Goal: Use online tool/utility: Utilize a website feature to perform a specific function

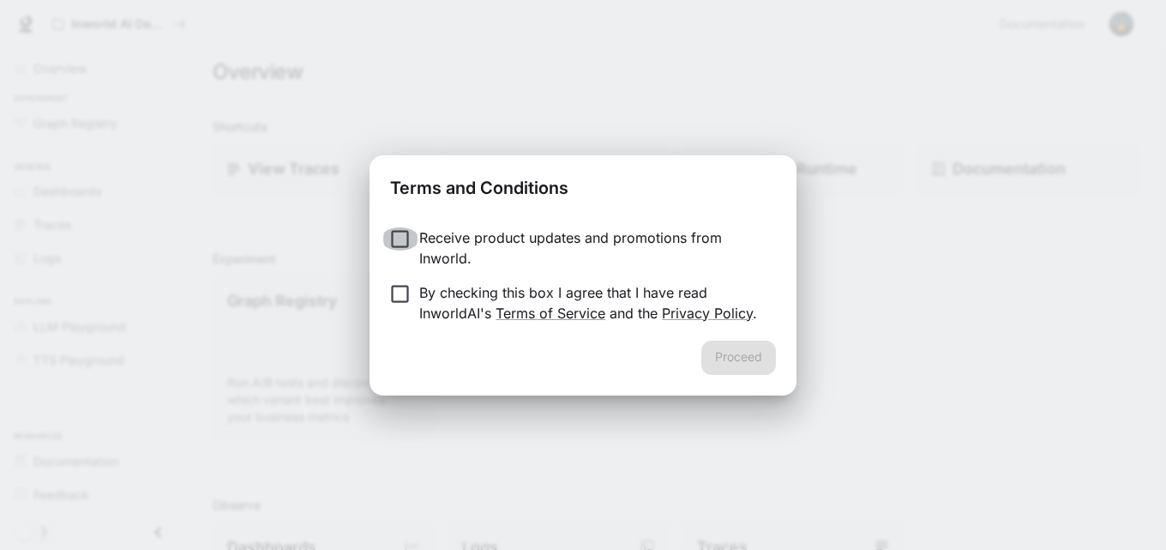
click at [397, 252] on label "Receive product updates and promotions from Inworld." at bounding box center [572, 247] width 382 height 41
click at [730, 354] on button "Proceed" at bounding box center [738, 357] width 75 height 34
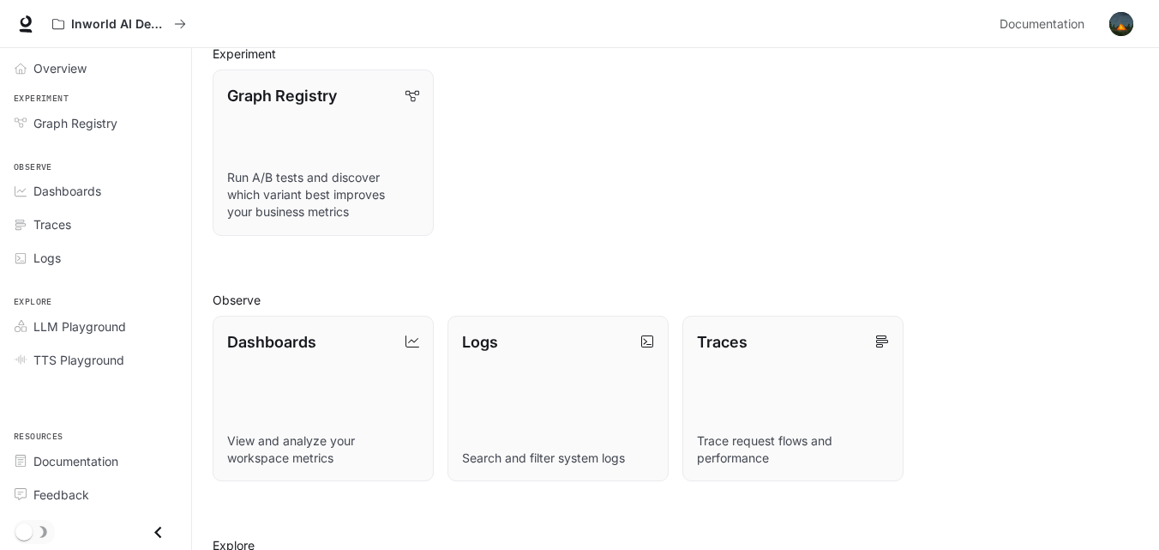
scroll to position [403, 0]
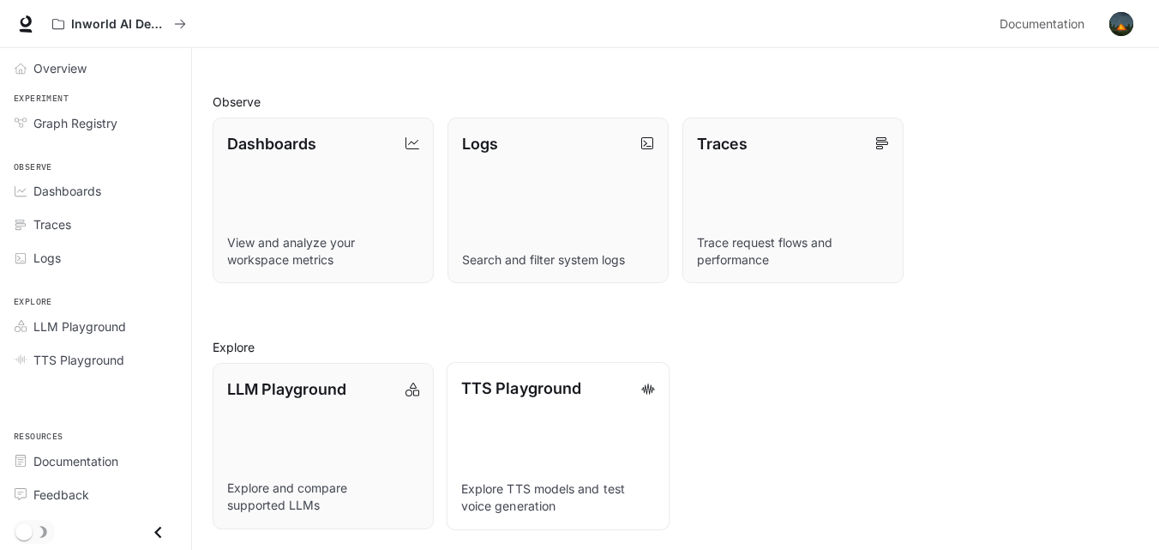
click at [550, 446] on link "TTS Playground Explore TTS models and test voice generation" at bounding box center [559, 445] width 224 height 167
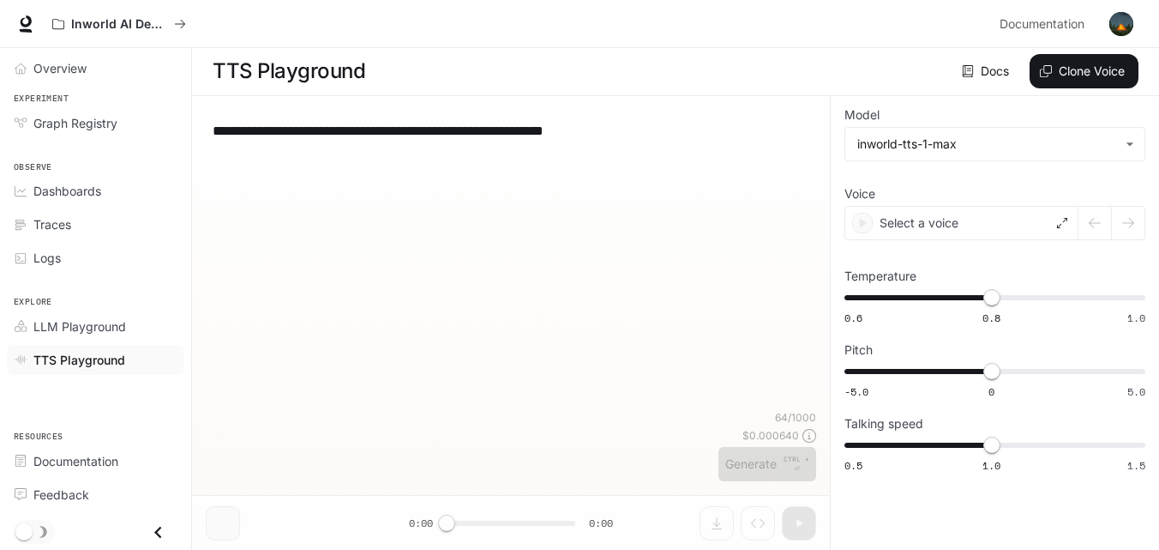
scroll to position [1, 0]
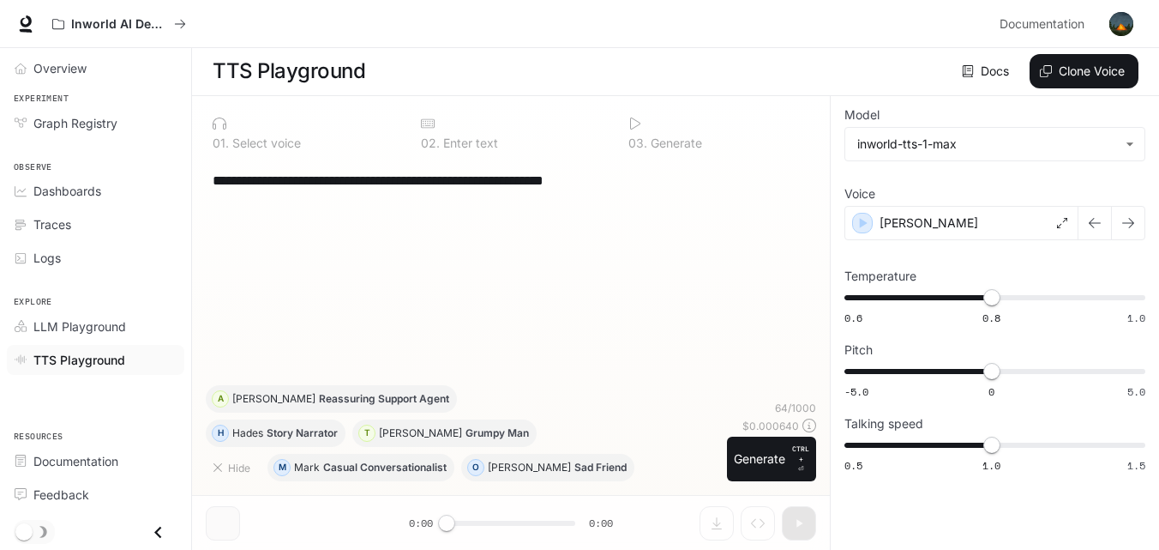
drag, startPoint x: 816, startPoint y: 416, endPoint x: 796, endPoint y: 416, distance: 20.6
click at [796, 416] on div at bounding box center [511, 374] width 638 height 103
click at [794, 412] on div at bounding box center [511, 374] width 638 height 103
click at [851, 224] on div "[PERSON_NAME]" at bounding box center [962, 223] width 234 height 34
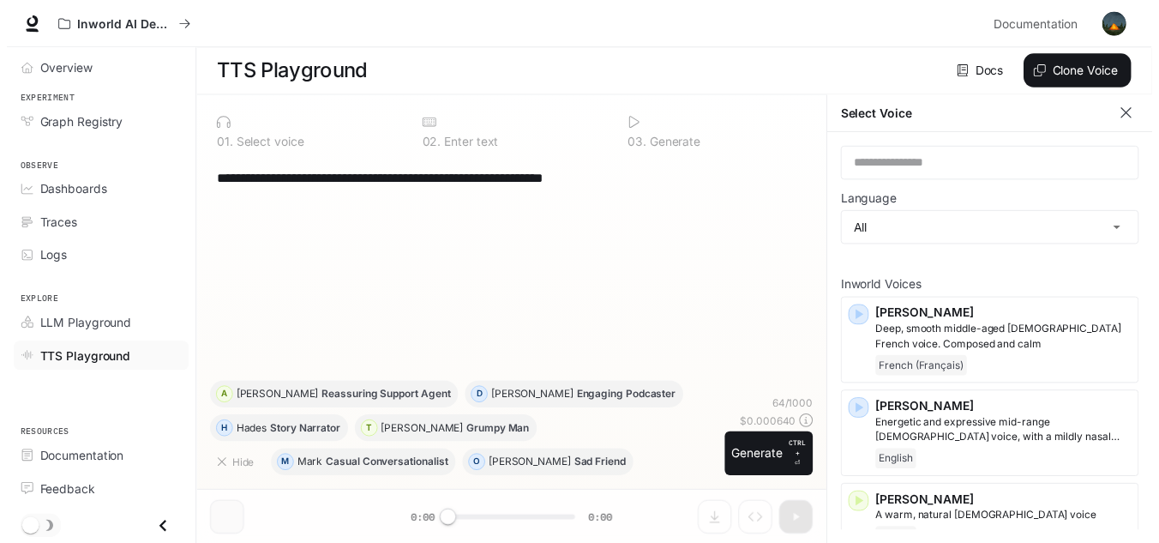
scroll to position [8, 0]
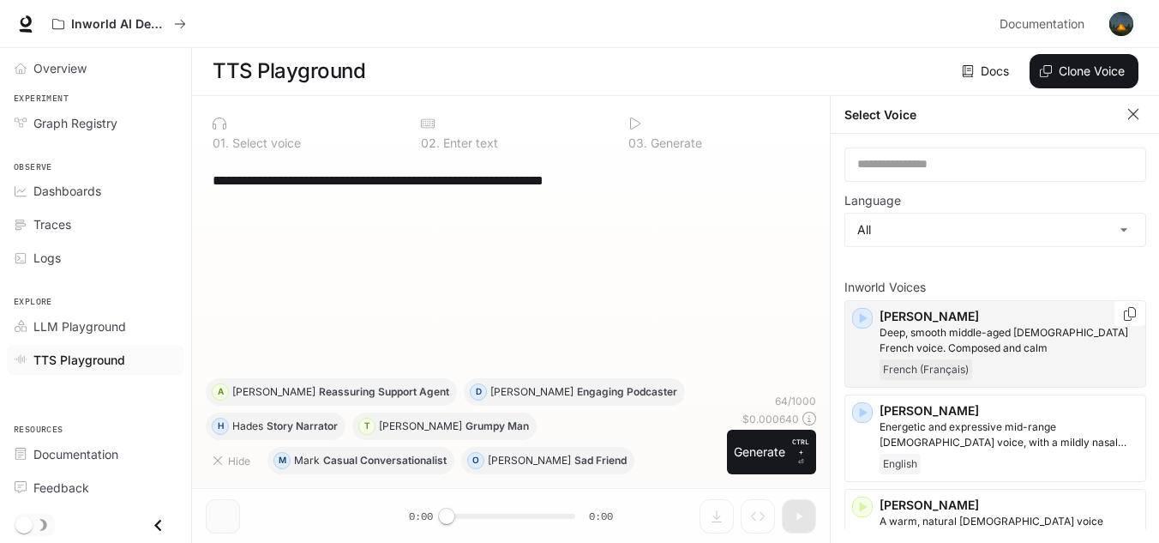
click at [863, 317] on icon "button" at bounding box center [862, 318] width 17 height 17
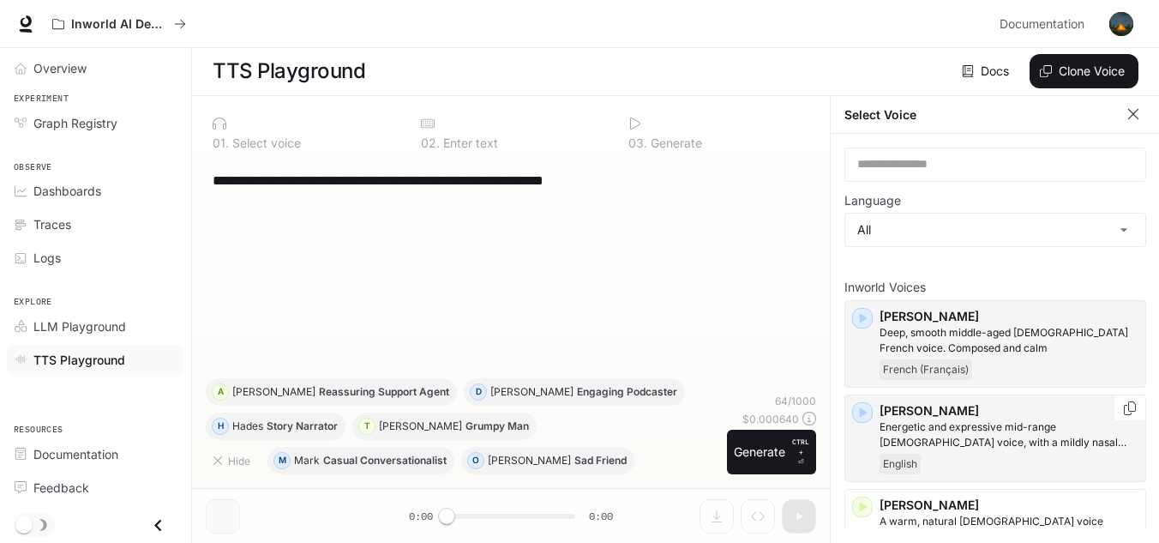
scroll to position [257, 0]
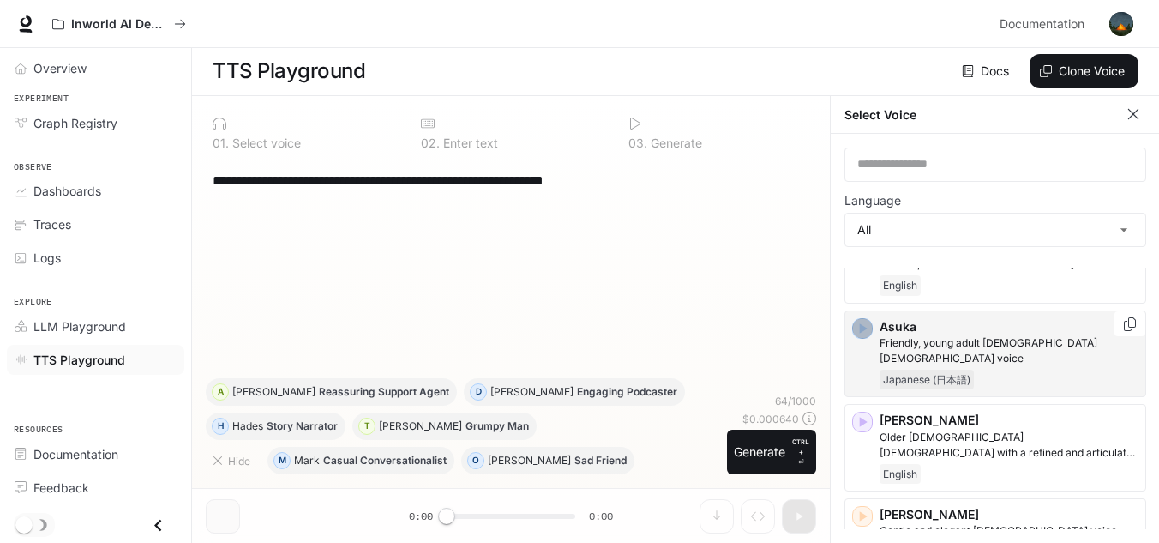
click at [863, 330] on div "button" at bounding box center [862, 328] width 19 height 19
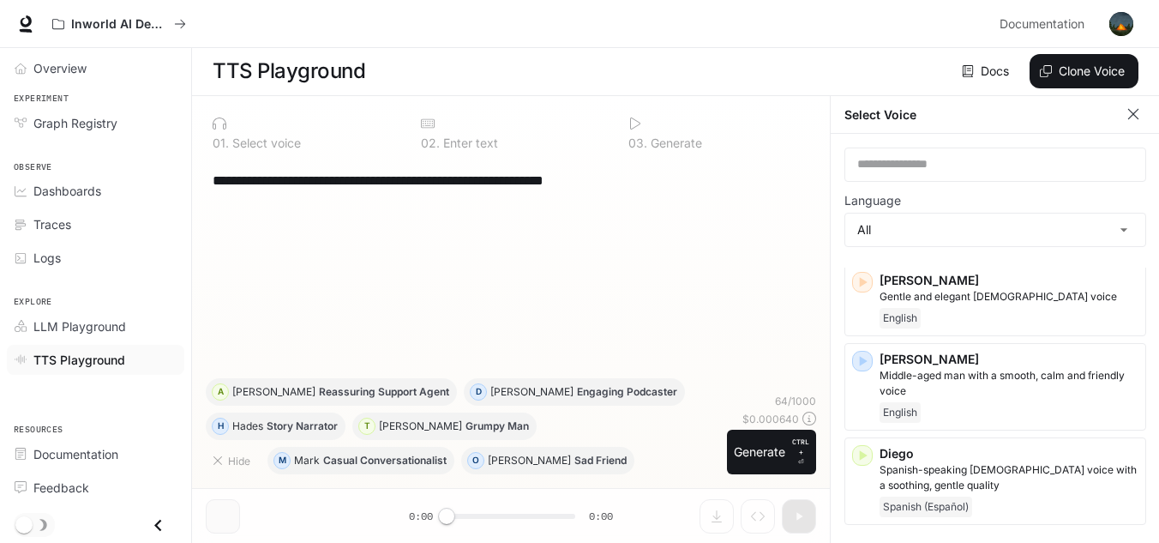
scroll to position [514, 0]
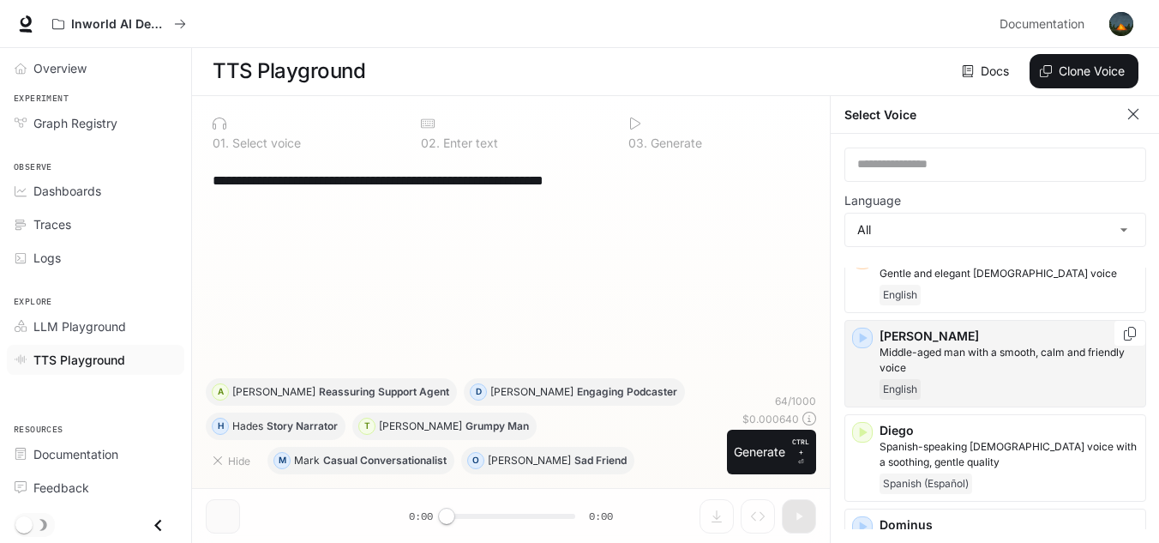
click at [870, 329] on div "[PERSON_NAME] Middle-aged man with a smooth, calm and friendly voice English" at bounding box center [996, 363] width 302 height 87
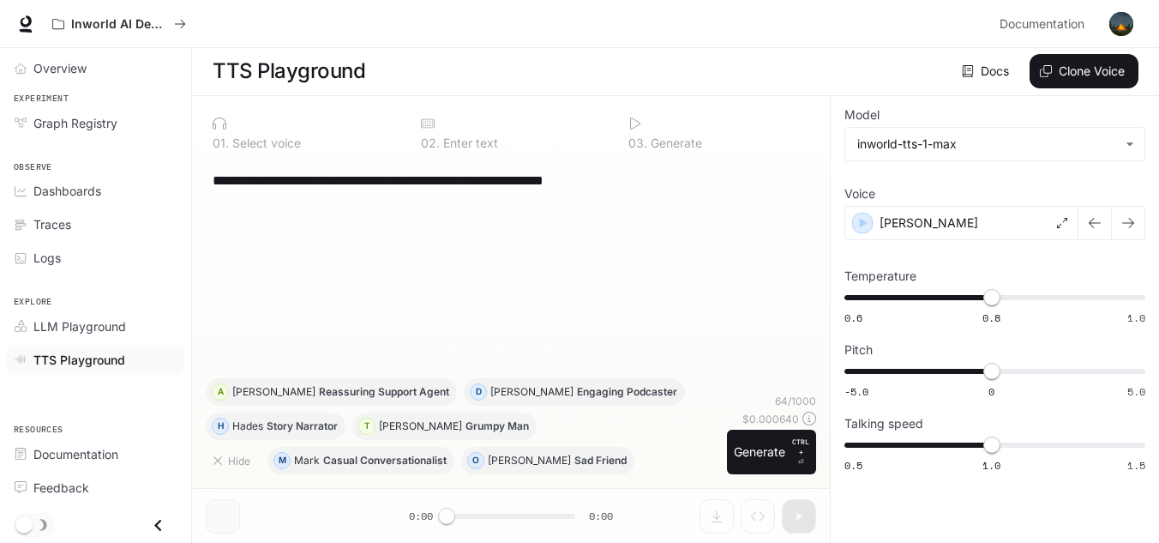
click at [868, 318] on div "0.6 0.8 1.0 0.8" at bounding box center [995, 306] width 301 height 43
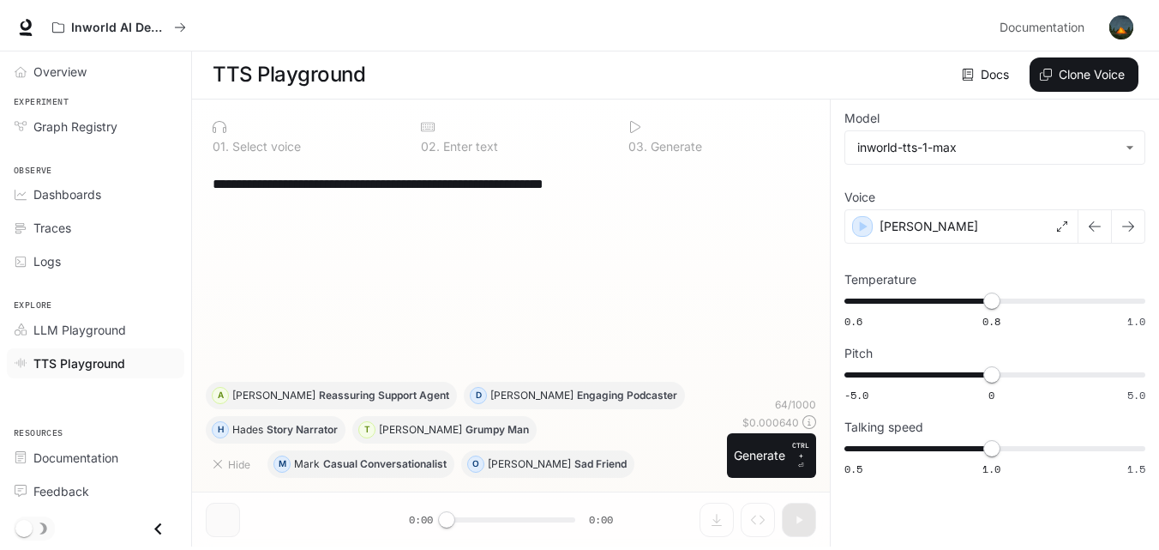
scroll to position [1, 0]
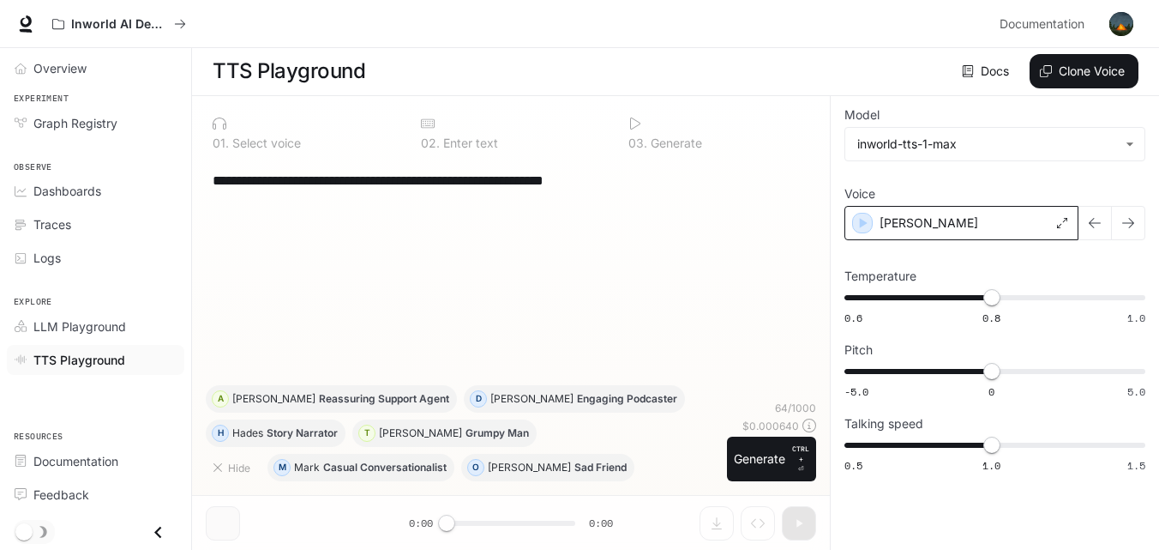
click at [910, 214] on p "[PERSON_NAME]" at bounding box center [929, 222] width 99 height 17
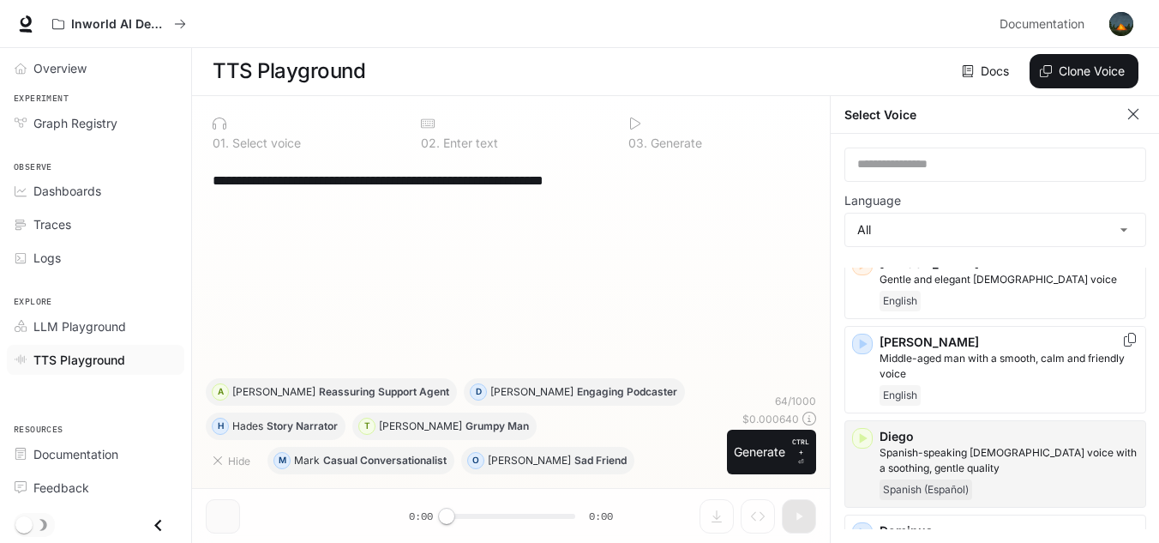
scroll to position [514, 0]
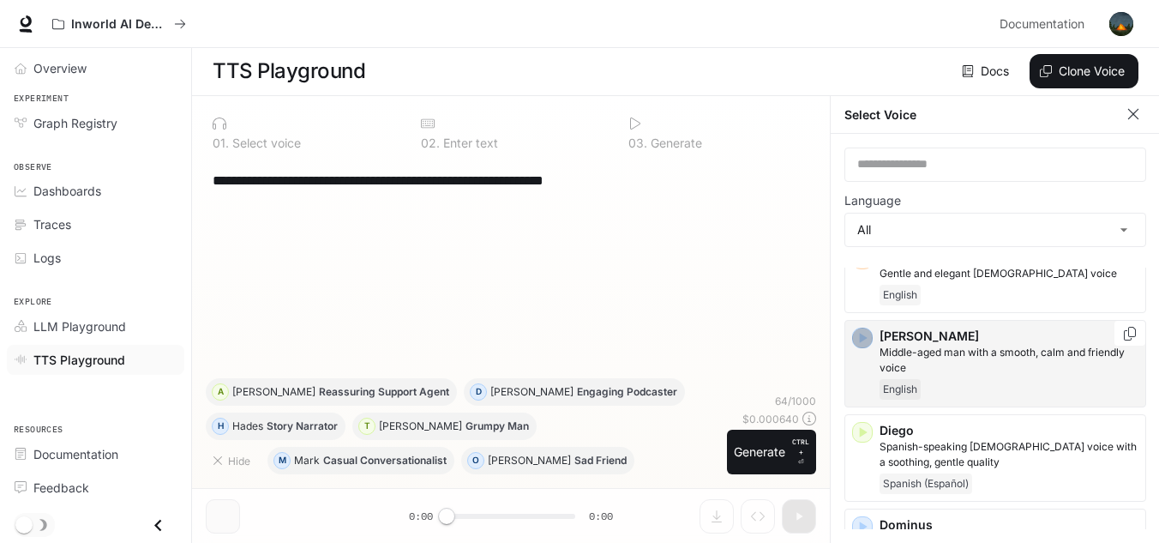
click at [864, 333] on icon "button" at bounding box center [864, 338] width 8 height 10
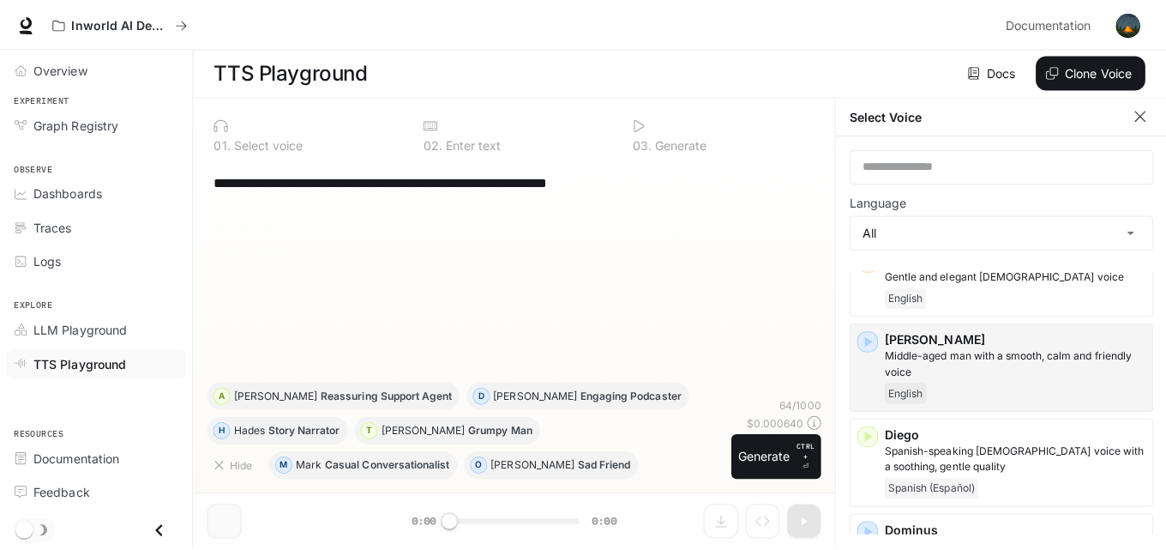
scroll to position [0, 0]
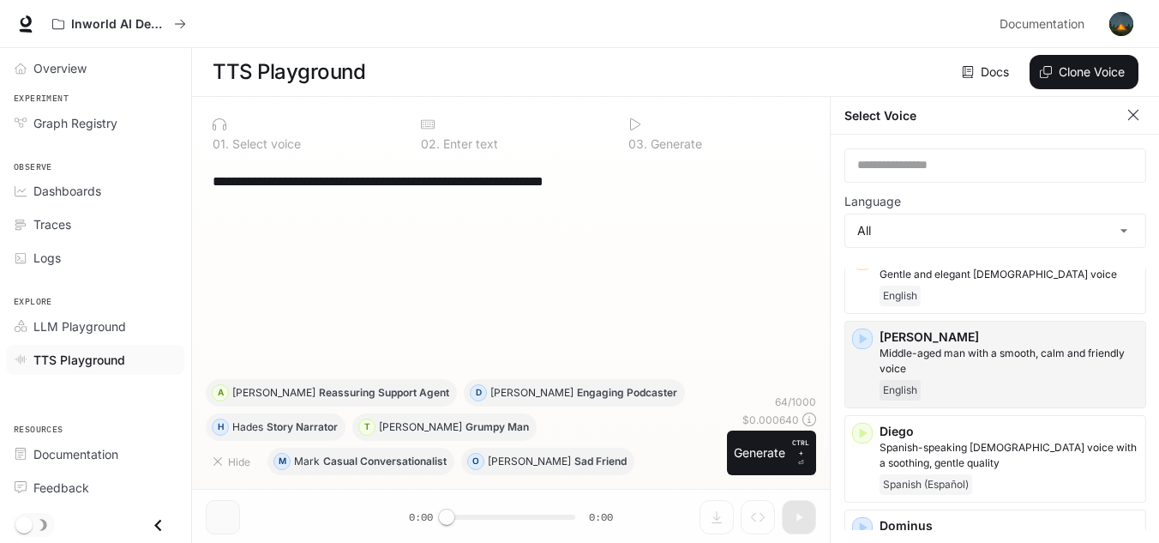
drag, startPoint x: 666, startPoint y: 180, endPoint x: 3, endPoint y: 168, distance: 663.7
click at [0, 168] on div "**********" at bounding box center [579, 272] width 1159 height 544
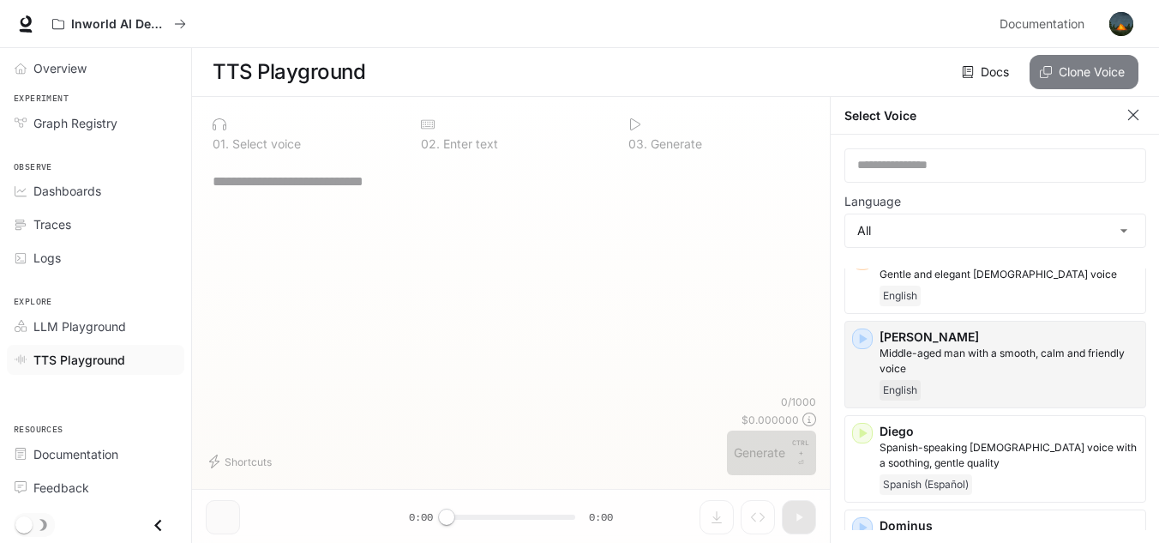
click at [1051, 64] on button "Clone Voice" at bounding box center [1084, 72] width 109 height 34
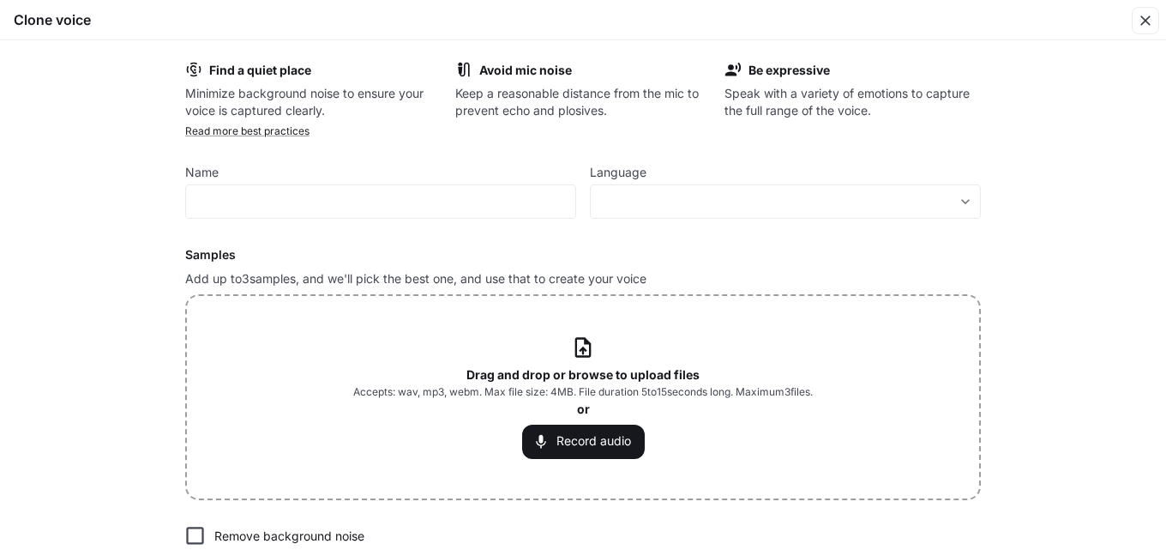
click at [610, 324] on div "Drag and drop or browse to upload files Accepts: wav, mp3, webm. Max file size:…" at bounding box center [583, 397] width 792 height 202
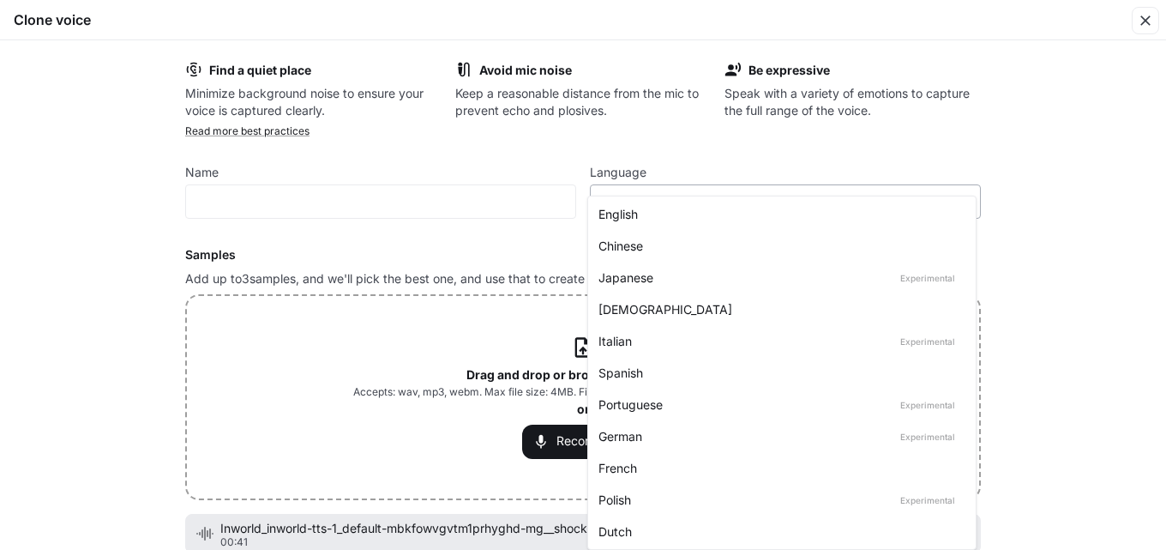
click at [624, 199] on body "**********" at bounding box center [583, 275] width 1166 height 550
drag, startPoint x: 630, startPoint y: 207, endPoint x: 574, endPoint y: 216, distance: 57.2
click at [630, 206] on div "English" at bounding box center [778, 214] width 360 height 18
type input "*****"
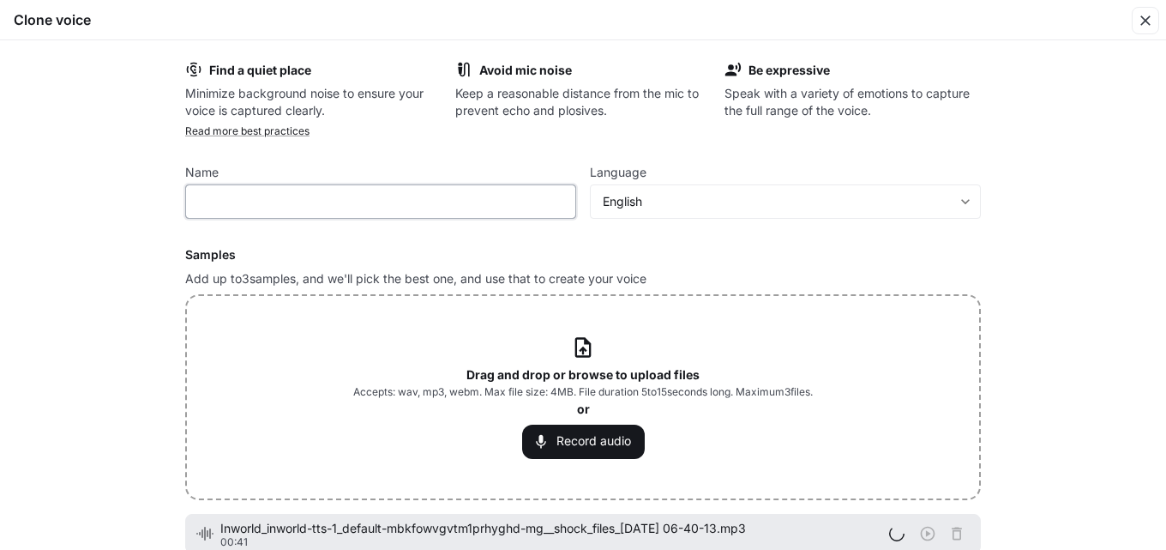
paste input "**********"
type input "**********"
click at [488, 242] on form "**********" at bounding box center [583, 373] width 796 height 625
click at [528, 345] on div "Drag and drop or browse to upload files Accepts: wav, mp3, webm. Max file size:…" at bounding box center [583, 396] width 460 height 123
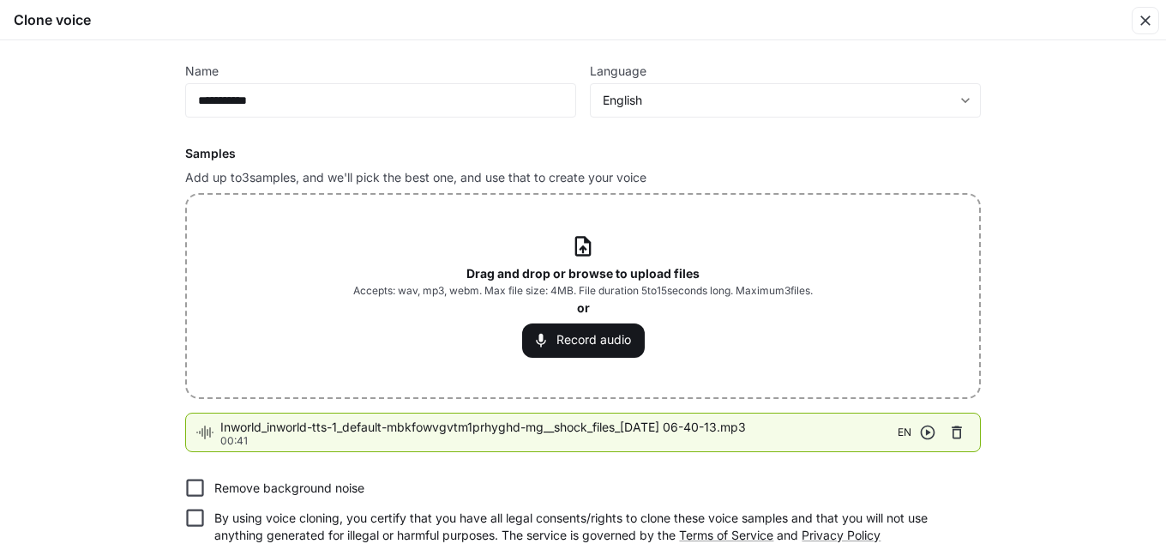
scroll to position [157, 0]
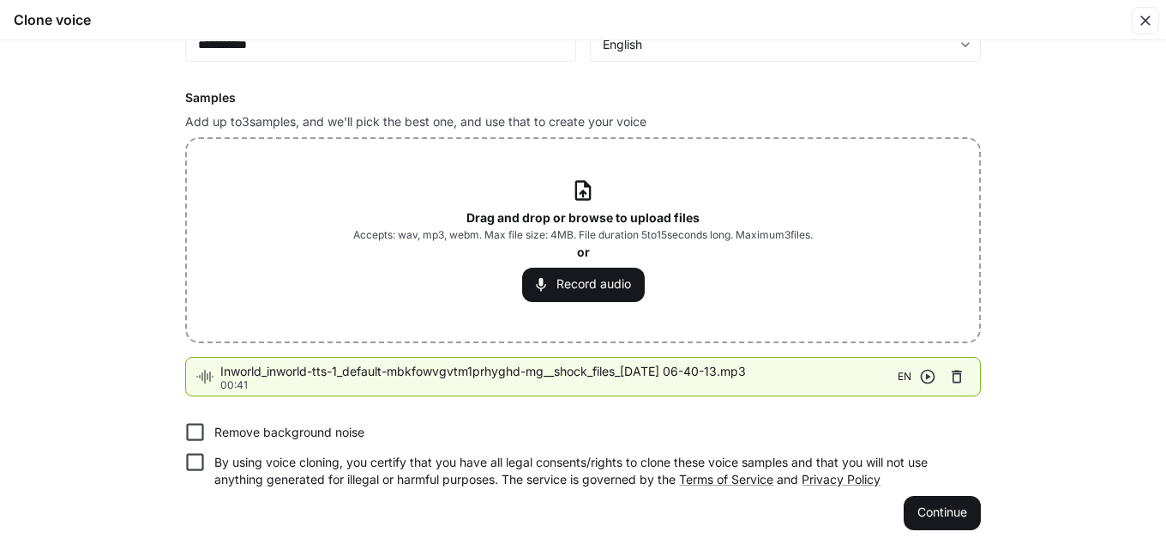
click at [551, 226] on span "Accepts: wav, mp3, webm. Max file size: 4MB. File duration 5 to 15 seconds long…" at bounding box center [583, 234] width 460 height 17
click at [472, 238] on span "Accepts: wav, mp3, webm. Max file size: 4MB. File duration 5 to 15 seconds long…" at bounding box center [583, 234] width 460 height 17
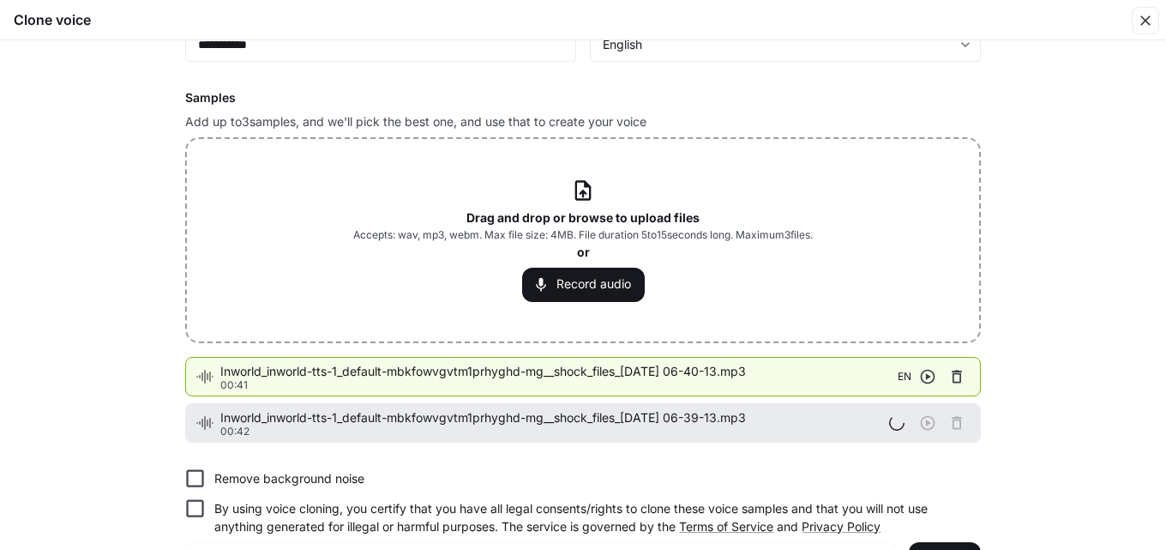
click at [512, 226] on span "Accepts: wav, mp3, webm. Max file size: 4MB. File duration 5 to 15 seconds long…" at bounding box center [583, 234] width 460 height 17
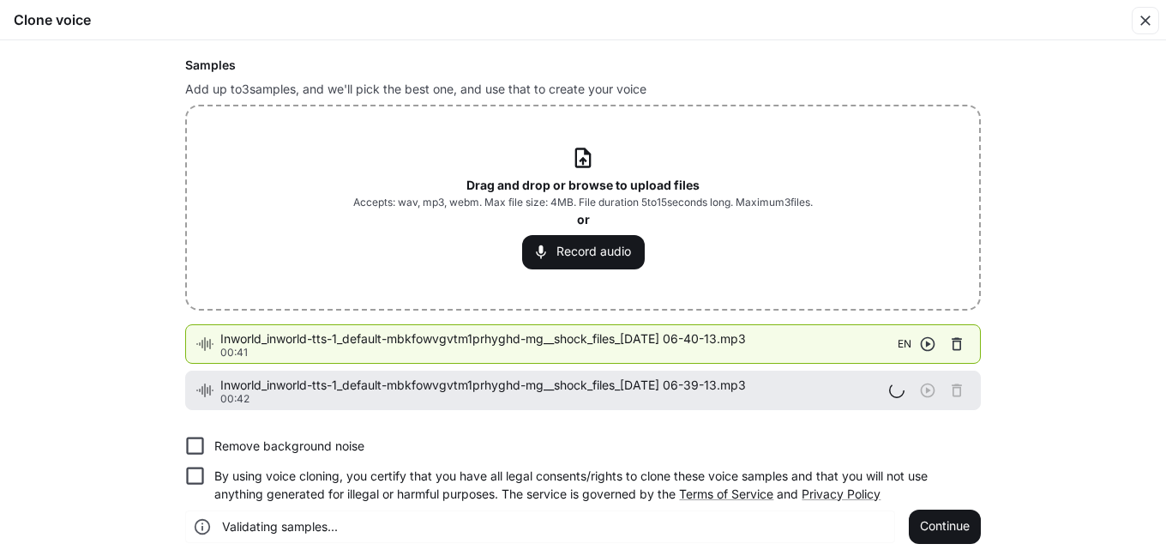
scroll to position [203, 0]
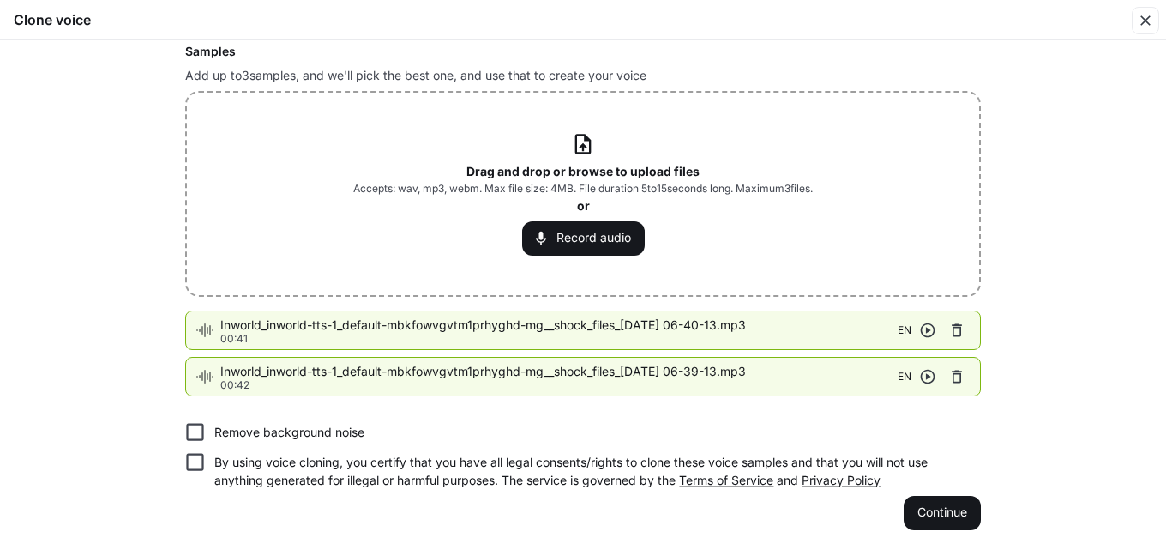
click at [480, 180] on span "Accepts: wav, mp3, webm. Max file size: 4MB. File duration 5 to 15 seconds long…" at bounding box center [583, 188] width 460 height 17
click at [469, 175] on b "Drag and drop or browse to upload files" at bounding box center [582, 171] width 233 height 15
click at [932, 516] on button "Continue" at bounding box center [942, 513] width 77 height 34
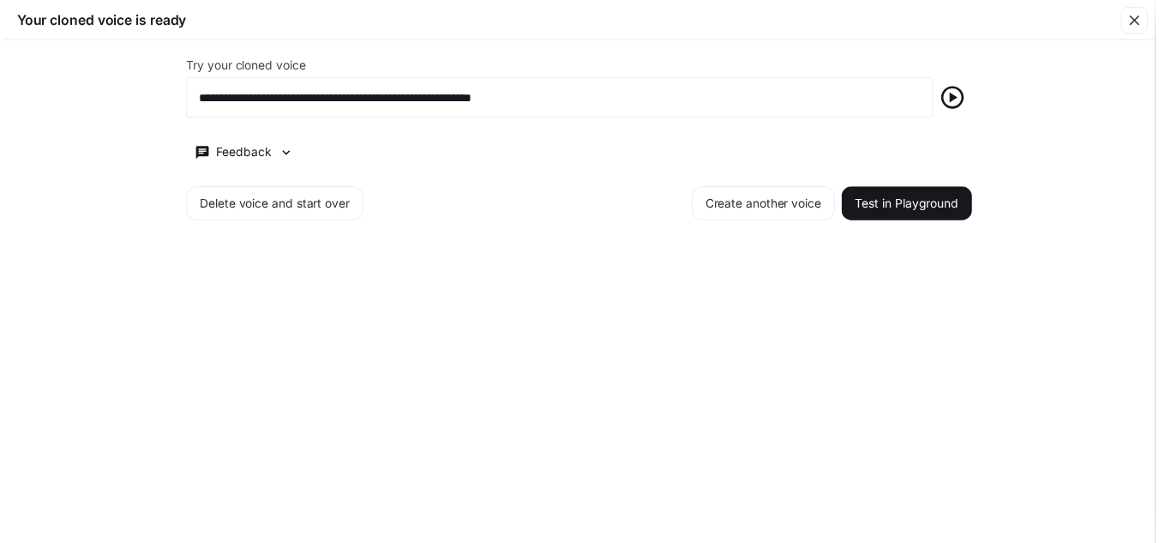
scroll to position [590, 0]
click at [899, 171] on div "**********" at bounding box center [583, 142] width 796 height 162
drag, startPoint x: 906, startPoint y: 201, endPoint x: 893, endPoint y: 179, distance: 25.0
click at [907, 201] on button "Test in Playground" at bounding box center [915, 206] width 132 height 34
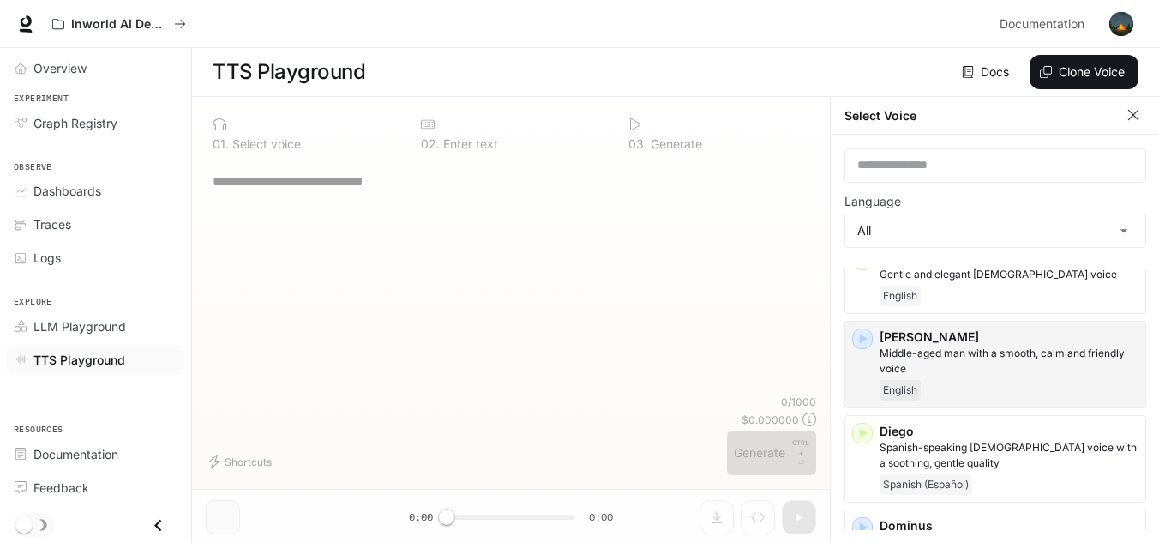
click at [261, 214] on div "* ​" at bounding box center [511, 277] width 610 height 234
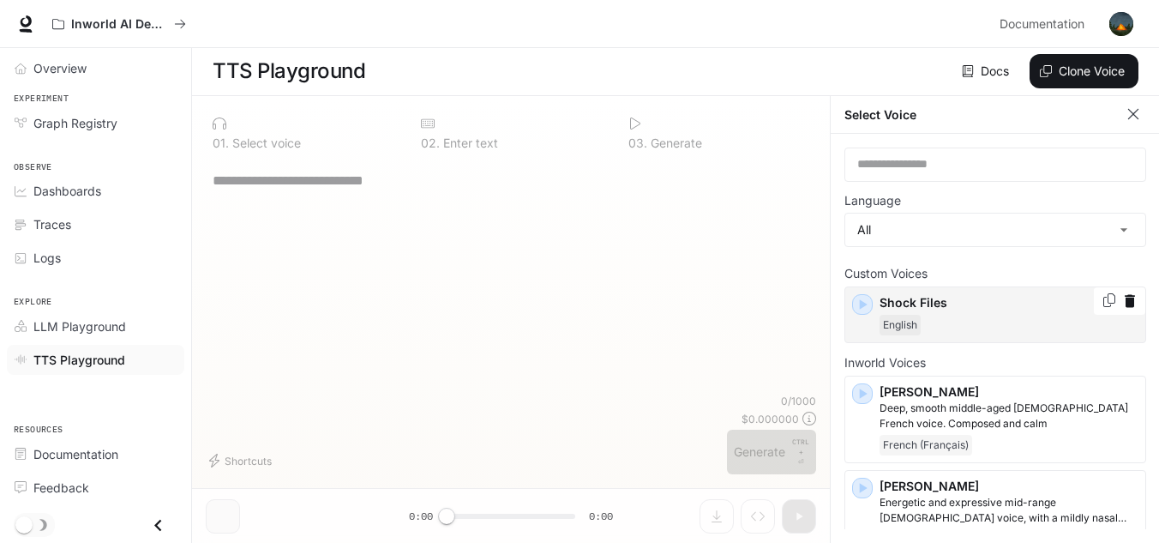
scroll to position [0, 0]
click at [867, 304] on icon "button" at bounding box center [862, 305] width 17 height 17
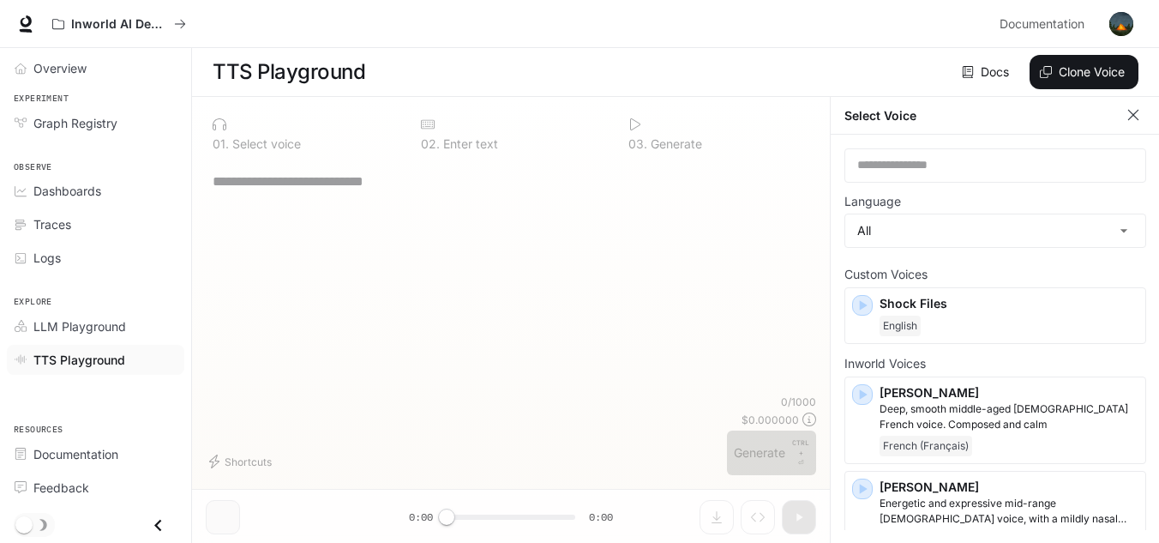
click at [291, 170] on div "* ​" at bounding box center [511, 180] width 597 height 41
drag, startPoint x: 301, startPoint y: 190, endPoint x: 290, endPoint y: 247, distance: 57.7
click at [290, 247] on div "* ​" at bounding box center [511, 277] width 610 height 234
click at [323, 189] on textarea at bounding box center [511, 181] width 597 height 20
paste textarea "**********"
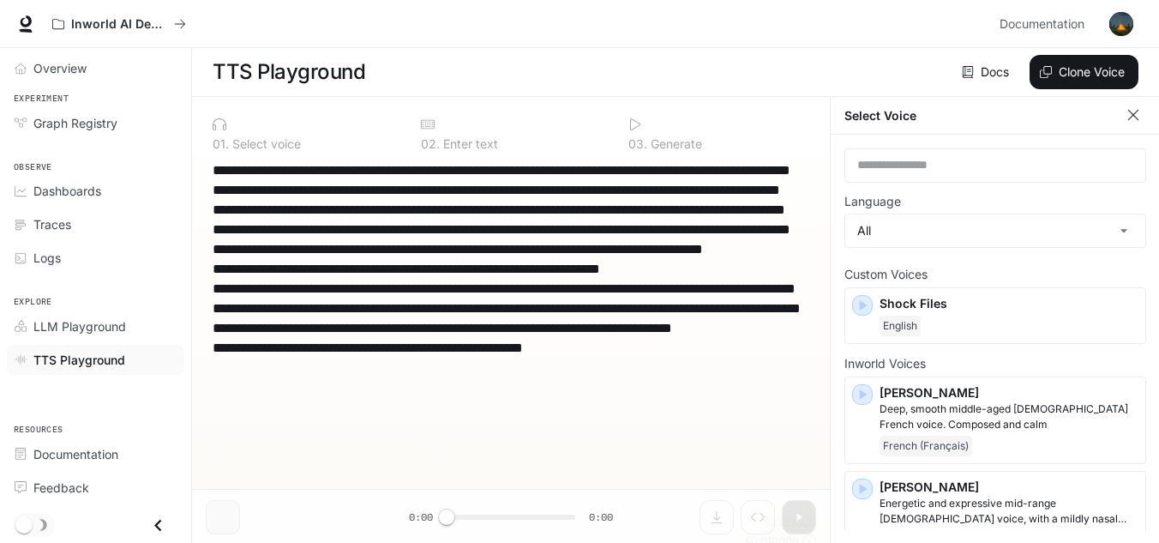
drag, startPoint x: 219, startPoint y: 469, endPoint x: 362, endPoint y: 500, distance: 146.5
click at [390, 489] on div "0 1 . Select voice 0 2 . Enter text 0 3 . Generate * ​ Shortcuts 1000 / 1000 $ …" at bounding box center [511, 300] width 610 height 378
click at [216, 471] on textarea "**********" at bounding box center [511, 337] width 597 height 355
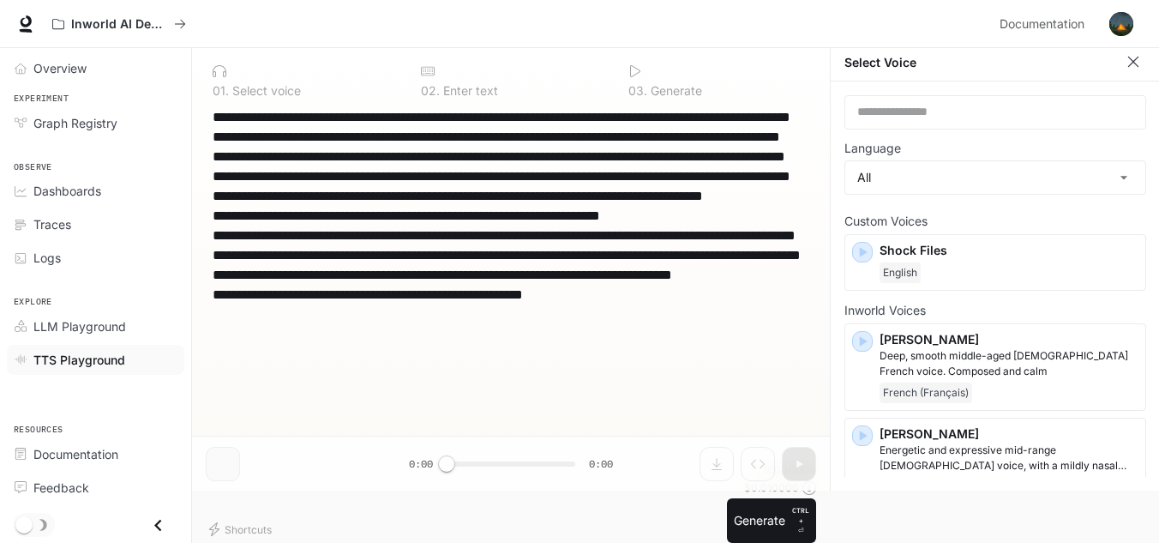
drag, startPoint x: 213, startPoint y: 470, endPoint x: 565, endPoint y: 420, distance: 355.0
click at [748, 436] on div "0 1 . Select voice 0 2 . Enter text 0 3 . Generate * ​ Shortcuts 1000 / 1000 $ …" at bounding box center [511, 246] width 610 height 378
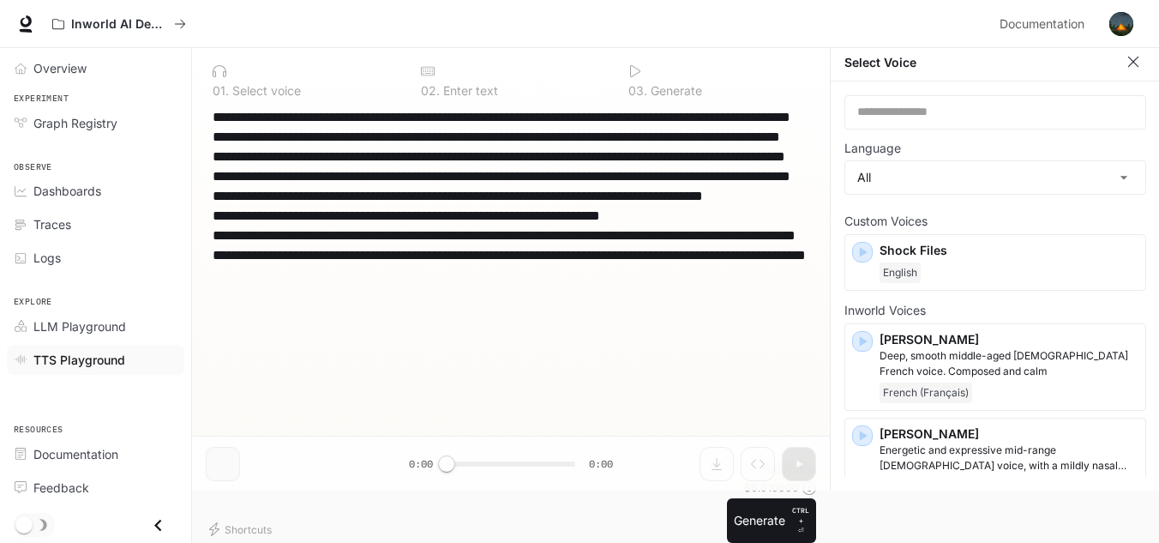
scroll to position [14, 0]
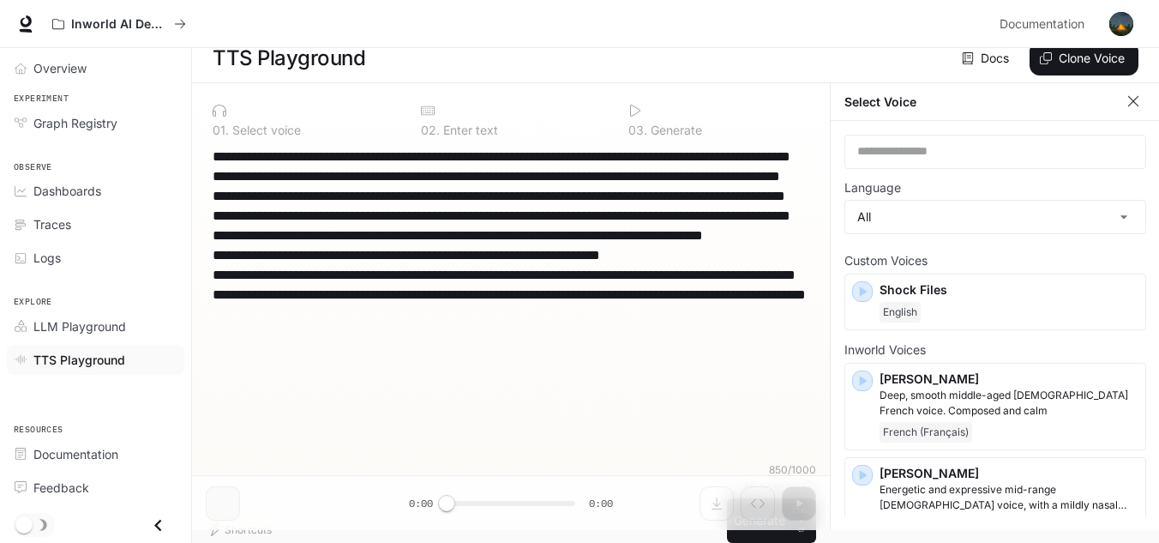
click at [504, 436] on textarea "**********" at bounding box center [511, 305] width 597 height 316
type textarea "**********"
click at [776, 519] on button "Generate CTRL + ⏎" at bounding box center [771, 520] width 89 height 45
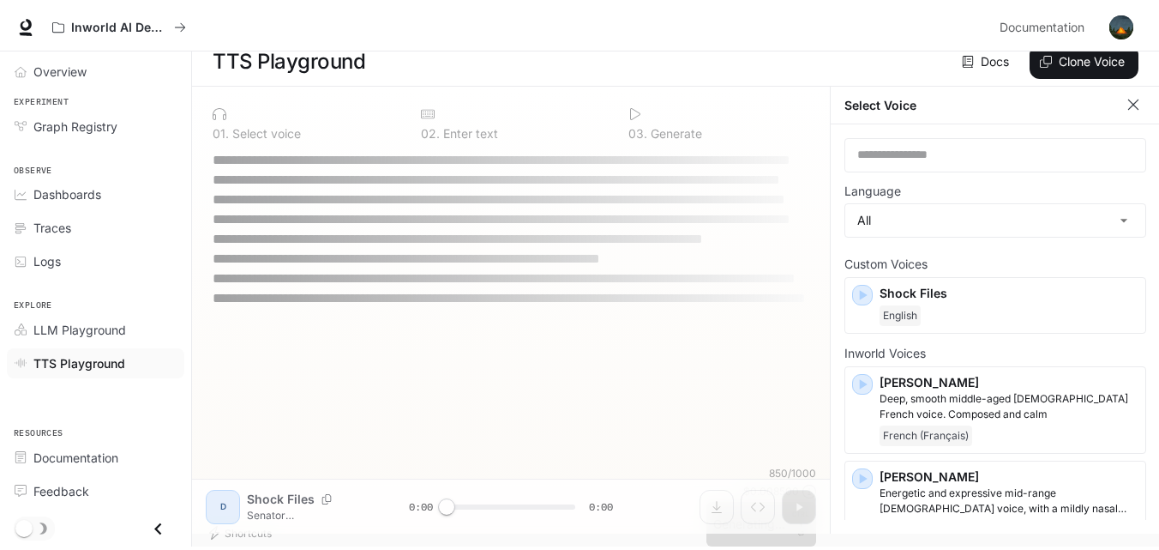
scroll to position [0, 0]
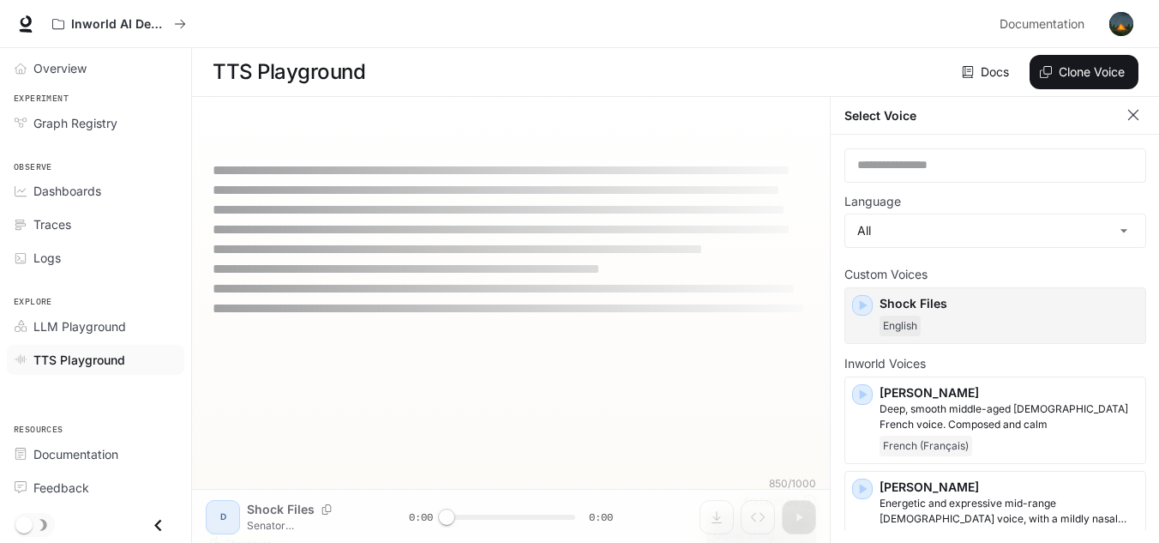
click at [976, 320] on div "English" at bounding box center [1009, 326] width 259 height 21
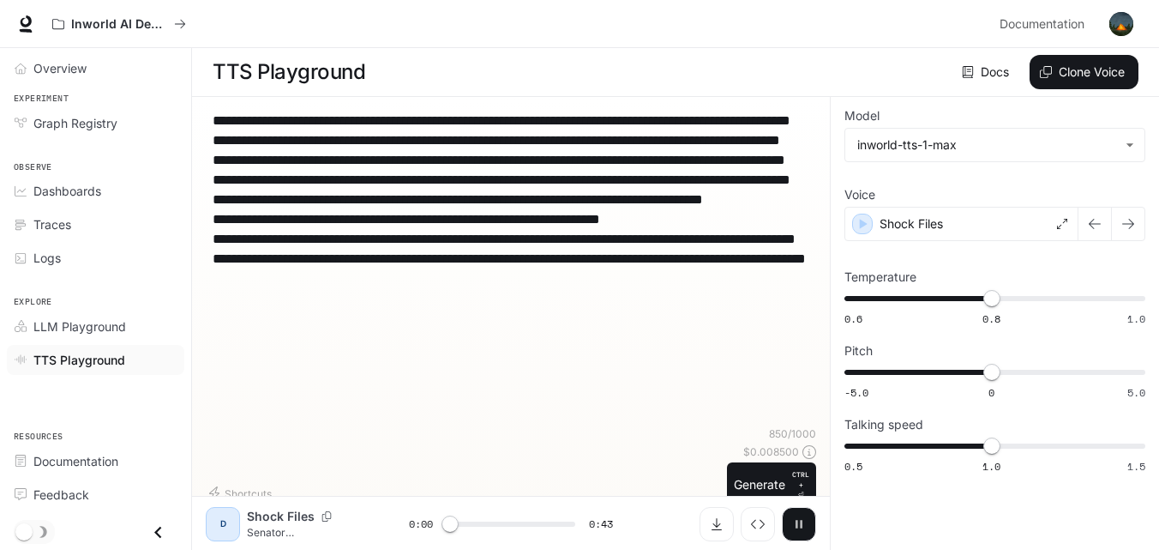
click at [796, 526] on icon "button" at bounding box center [799, 524] width 7 height 8
click at [775, 484] on button "Generate CTRL + ⏎" at bounding box center [771, 484] width 89 height 45
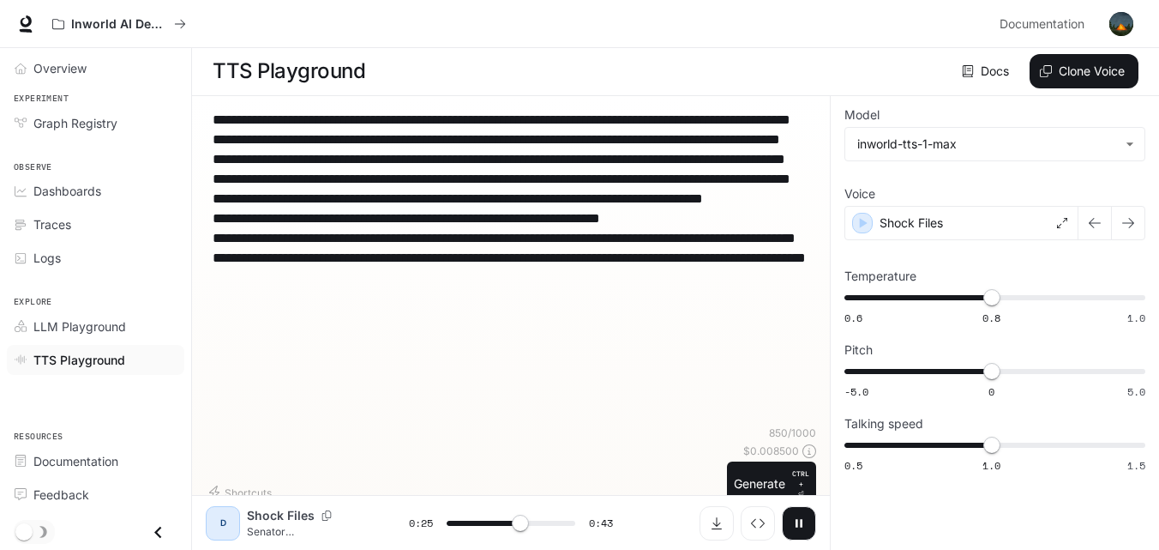
click at [792, 524] on icon "button" at bounding box center [799, 523] width 14 height 14
type input "****"
click at [728, 528] on button "Download audio" at bounding box center [717, 523] width 34 height 34
